Goal: Task Accomplishment & Management: Complete application form

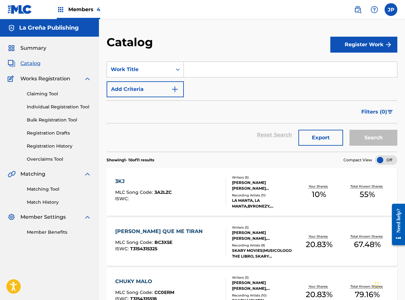
click at [33, 63] on span "Catalog" at bounding box center [30, 64] width 20 height 8
paste input "QUE TIGUERON"
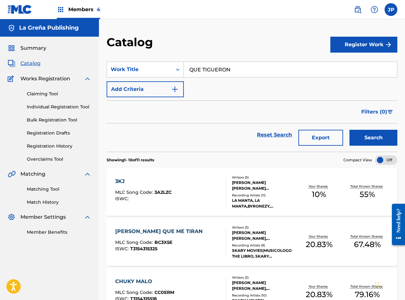
type input "QUE TIGUERON"
click at [385, 135] on button "Search" at bounding box center [373, 138] width 48 height 16
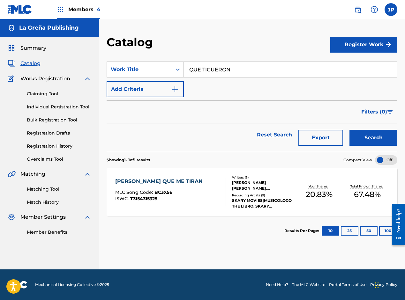
click at [73, 10] on span "Members 4" at bounding box center [84, 9] width 32 height 7
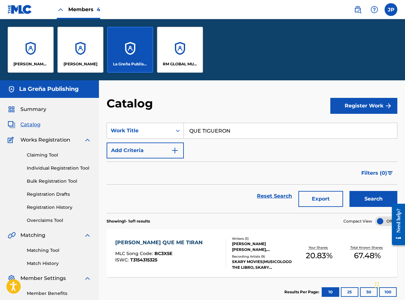
click at [172, 63] on p "RM GLOBAL MUSIC PUBLISHING" at bounding box center [180, 64] width 35 height 6
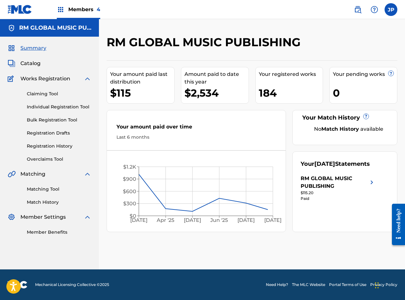
click at [33, 65] on span "Catalog" at bounding box center [30, 64] width 20 height 8
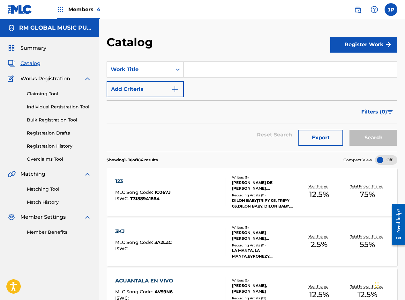
paste input "QUE TIGUERON"
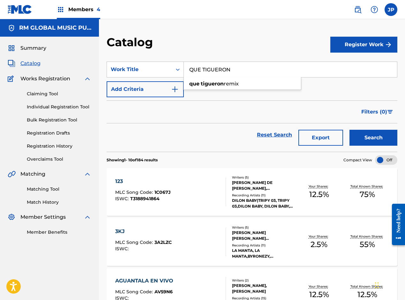
type input "QUE TIGUERON"
click at [363, 140] on button "Search" at bounding box center [373, 138] width 48 height 16
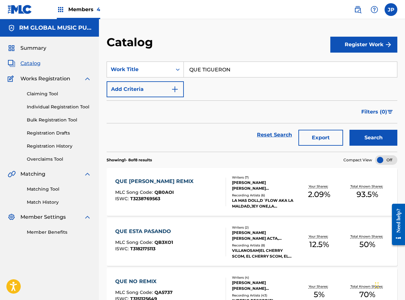
click at [198, 195] on div "QUE [PERSON_NAME] REMIX MLC Song Code : QB0AOI ISWC : T3238769563" at bounding box center [170, 192] width 110 height 29
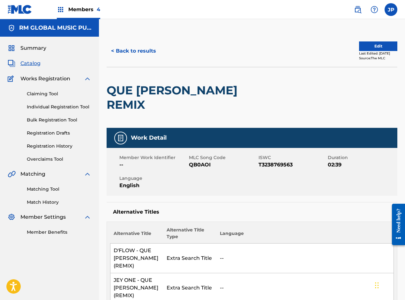
click at [143, 52] on button "< Back to results" at bounding box center [134, 51] width 54 height 16
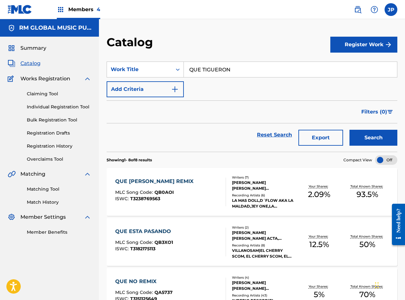
click at [53, 131] on link "Registration Drafts" at bounding box center [59, 133] width 64 height 7
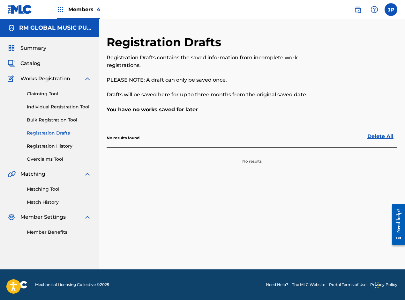
click at [33, 64] on span "Catalog" at bounding box center [30, 64] width 20 height 8
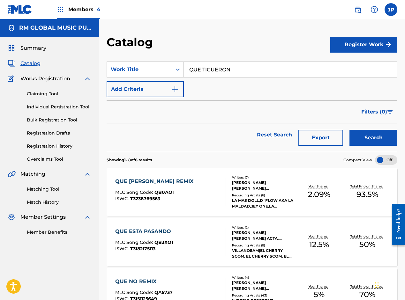
click at [343, 46] on button "Register Work" at bounding box center [363, 45] width 67 height 16
click at [338, 63] on link "Individual" at bounding box center [363, 65] width 67 height 15
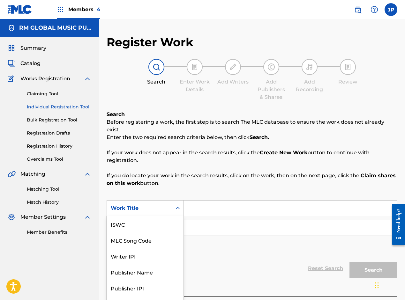
scroll to position [4, 0]
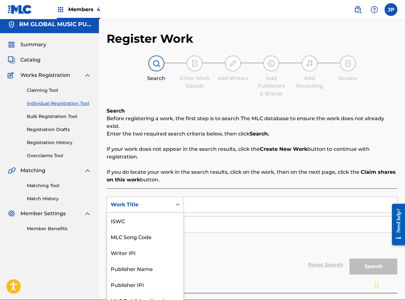
click at [153, 203] on div "Work Title" at bounding box center [139, 205] width 65 height 12
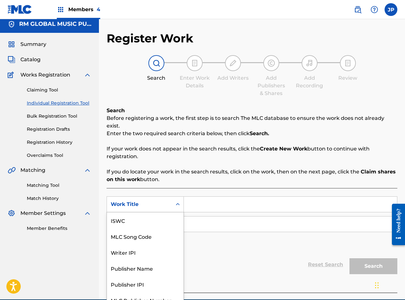
scroll to position [16, 0]
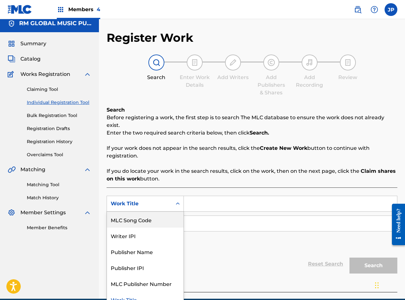
click at [145, 216] on div "MLC Song Code" at bounding box center [145, 220] width 77 height 16
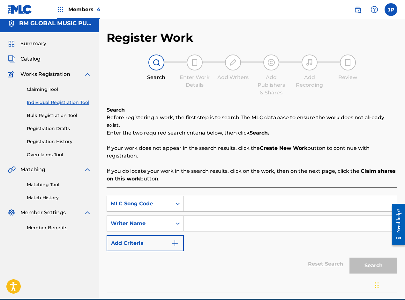
paste input "QB0AOI"
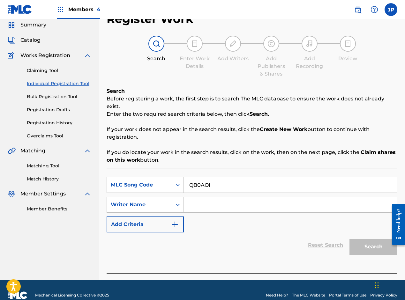
scroll to position [26, 0]
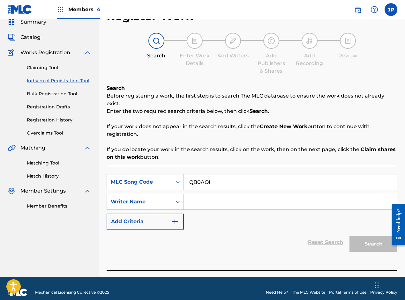
type input "QB0AOI"
click at [202, 197] on input "Search Form" at bounding box center [290, 201] width 213 height 15
paste input "[PERSON_NAME]"
type input "[PERSON_NAME]"
click at [372, 238] on button "Search" at bounding box center [373, 244] width 48 height 16
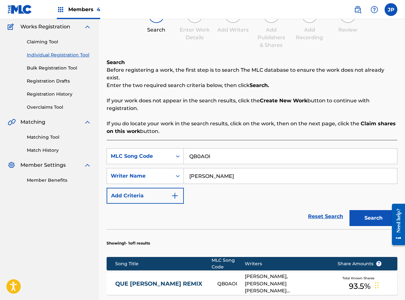
scroll to position [122, 0]
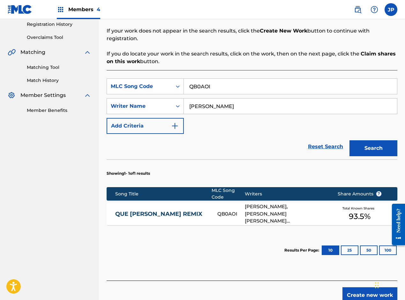
click at [242, 211] on div "QB0AOI" at bounding box center [231, 214] width 28 height 7
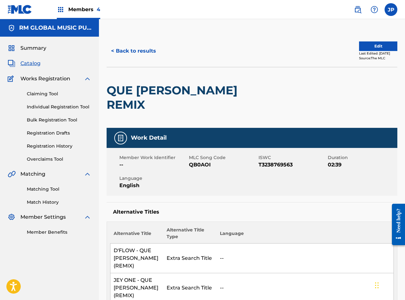
click at [127, 51] on button "< Back to results" at bounding box center [134, 51] width 54 height 16
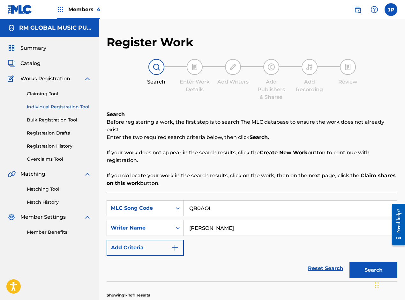
click at [201, 202] on input "QB0AOI" at bounding box center [290, 208] width 213 height 15
paste input "L93WR"
type input "QL93WR"
click at [360, 262] on button "Search" at bounding box center [373, 270] width 48 height 16
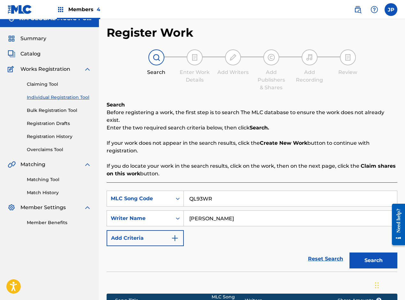
scroll to position [8, 0]
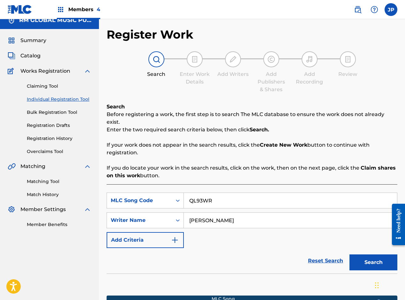
click at [237, 213] on input "[PERSON_NAME]" at bounding box center [290, 220] width 213 height 15
type input "[PERSON_NAME]"
click at [362, 255] on button "Search" at bounding box center [373, 263] width 48 height 16
drag, startPoint x: 217, startPoint y: 190, endPoint x: 182, endPoint y: 193, distance: 34.5
click at [182, 193] on div "SearchWithCriteriae812e3ad-ca1b-4898-bbf9-387b063a9911 MLC Song Code QL93WR" at bounding box center [252, 201] width 291 height 16
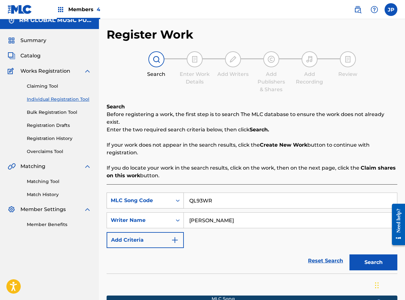
paste input "ue Tigueron"
type input "Que Tigueron"
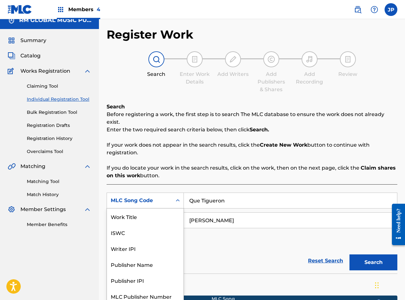
click at [159, 197] on div "MLC Song Code" at bounding box center [139, 201] width 57 height 8
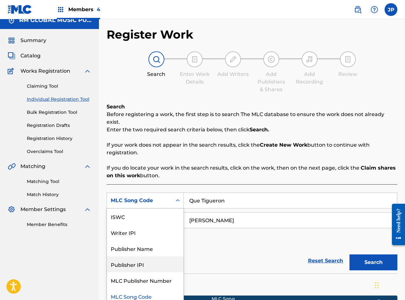
scroll to position [0, 0]
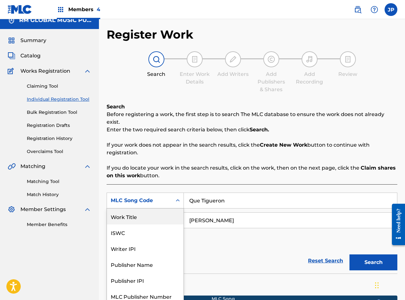
click at [127, 209] on div "Work Title" at bounding box center [145, 217] width 77 height 16
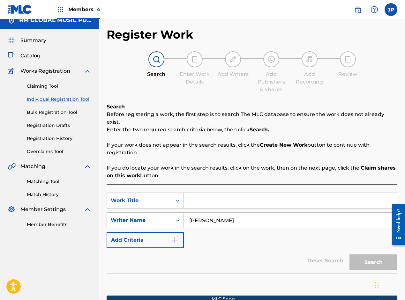
click at [191, 193] on input "Search Form" at bounding box center [290, 200] width 213 height 15
paste input "Que Tigueron"
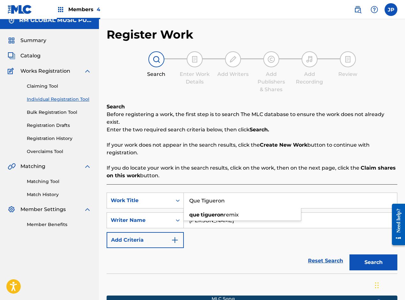
type input "Que Tigueron"
click at [302, 168] on p "If you do locate your work in the search results, click on the work, then on th…" at bounding box center [252, 171] width 291 height 15
click at [362, 255] on button "Search" at bounding box center [373, 263] width 48 height 16
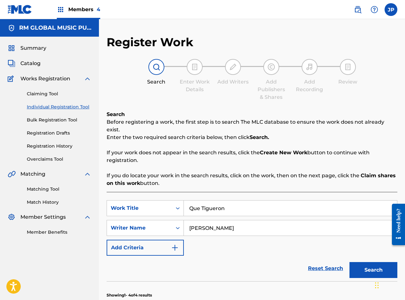
click at [37, 65] on span "Catalog" at bounding box center [30, 64] width 20 height 8
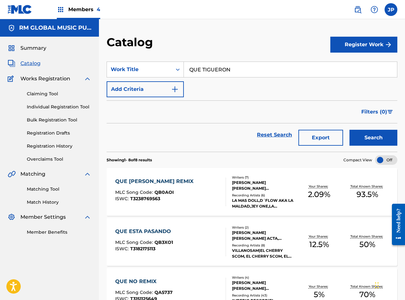
click at [358, 48] on button "Register Work" at bounding box center [363, 45] width 67 height 16
click at [339, 62] on link "Individual" at bounding box center [363, 65] width 67 height 15
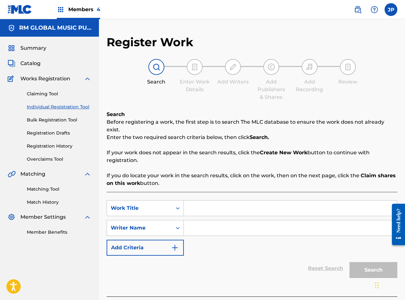
click at [209, 203] on input "Search Form" at bounding box center [290, 208] width 213 height 15
click at [169, 202] on div "Work Title" at bounding box center [139, 208] width 65 height 12
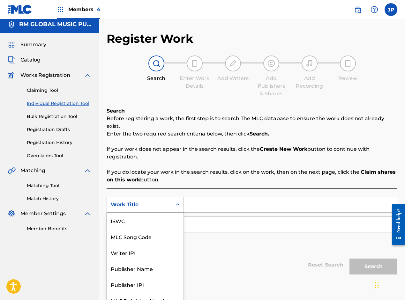
scroll to position [4, 0]
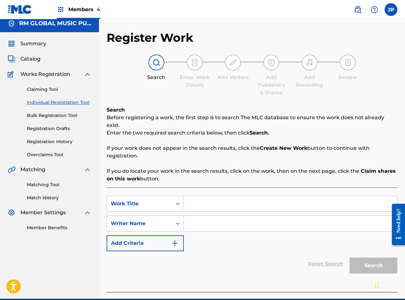
click at [201, 196] on input "Search Form" at bounding box center [290, 203] width 213 height 15
paste input "QL93WR"
type input "QL93WR"
click at [171, 198] on div "Work Title" at bounding box center [139, 204] width 65 height 12
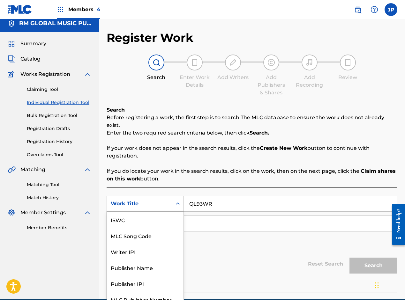
scroll to position [16, 0]
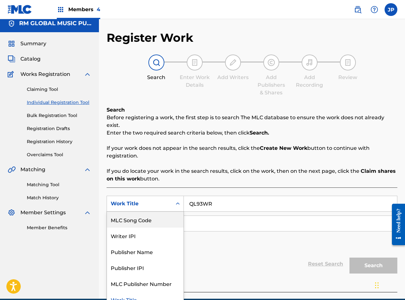
click at [145, 212] on div "MLC Song Code" at bounding box center [145, 220] width 77 height 16
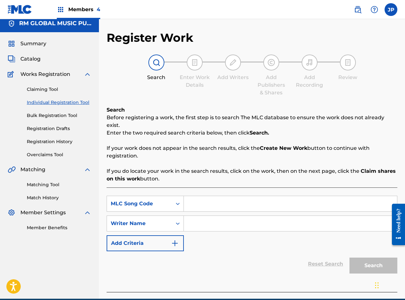
click at [207, 198] on input "Search Form" at bounding box center [290, 203] width 213 height 15
paste input "QL93WR"
type input "QL93WR"
click at [227, 217] on input "Search Form" at bounding box center [290, 223] width 213 height 15
paste input "[PERSON_NAME]"
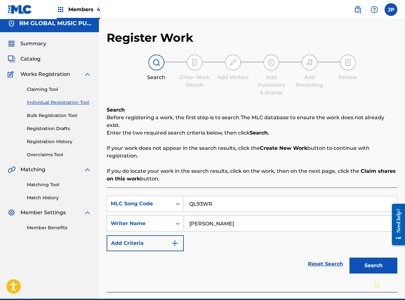
type input "[PERSON_NAME]"
click at [367, 258] on button "Search" at bounding box center [373, 266] width 48 height 16
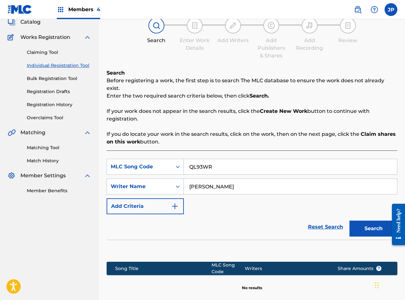
scroll to position [4, 0]
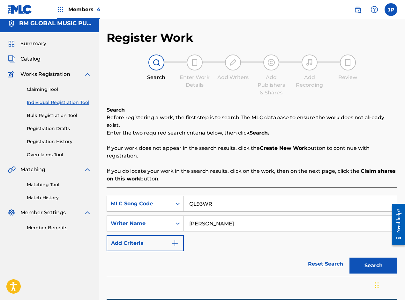
click at [47, 89] on link "Claiming Tool" at bounding box center [59, 89] width 64 height 7
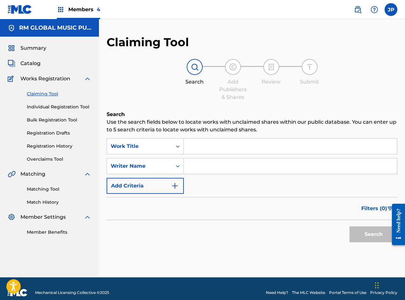
click at [197, 165] on input "Search Form" at bounding box center [290, 166] width 213 height 15
type input "[PERSON_NAME]"
click at [170, 144] on div "Work Title" at bounding box center [139, 146] width 65 height 12
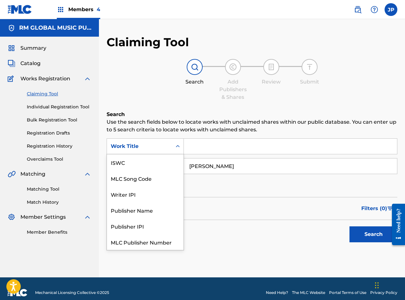
scroll to position [16, 0]
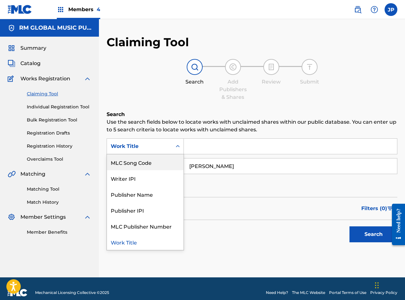
click at [142, 160] on div "MLC Song Code" at bounding box center [145, 162] width 77 height 16
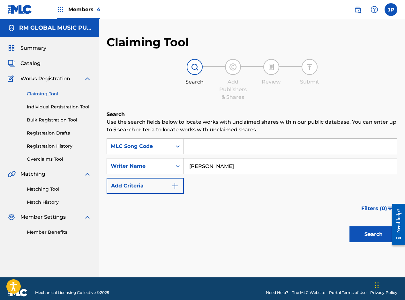
click at [201, 148] on input "Search Form" at bounding box center [290, 146] width 213 height 15
click at [210, 144] on input "Search Form" at bounding box center [290, 146] width 213 height 15
paste input "QL93WR"
type input "QL93WR"
click at [358, 232] on button "Search" at bounding box center [373, 235] width 48 height 16
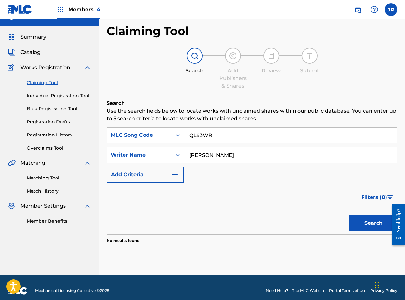
scroll to position [17, 0]
